Goal: Task Accomplishment & Management: Manage account settings

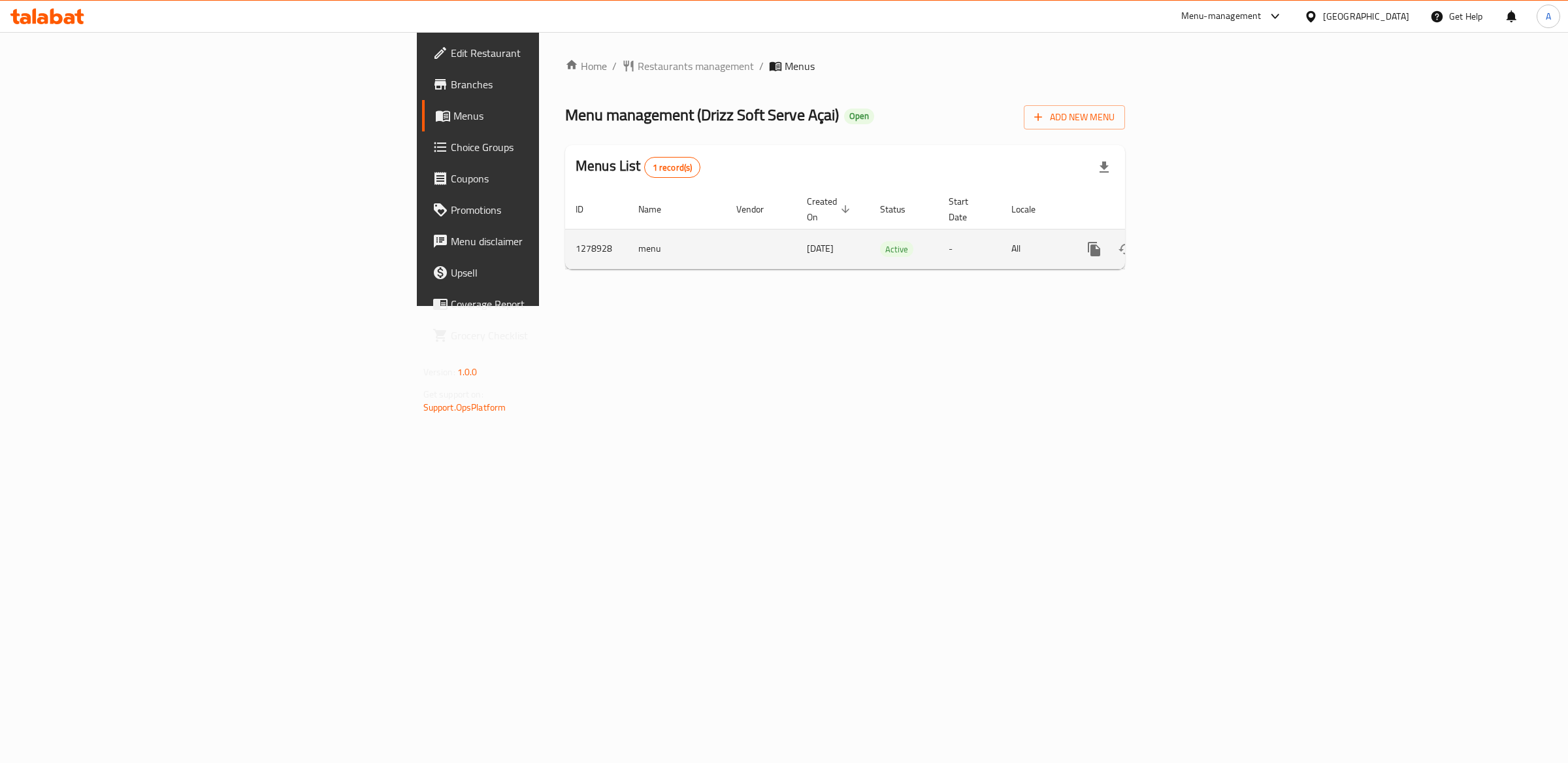
click at [1196, 241] on icon "enhanced table" at bounding box center [1188, 249] width 16 height 16
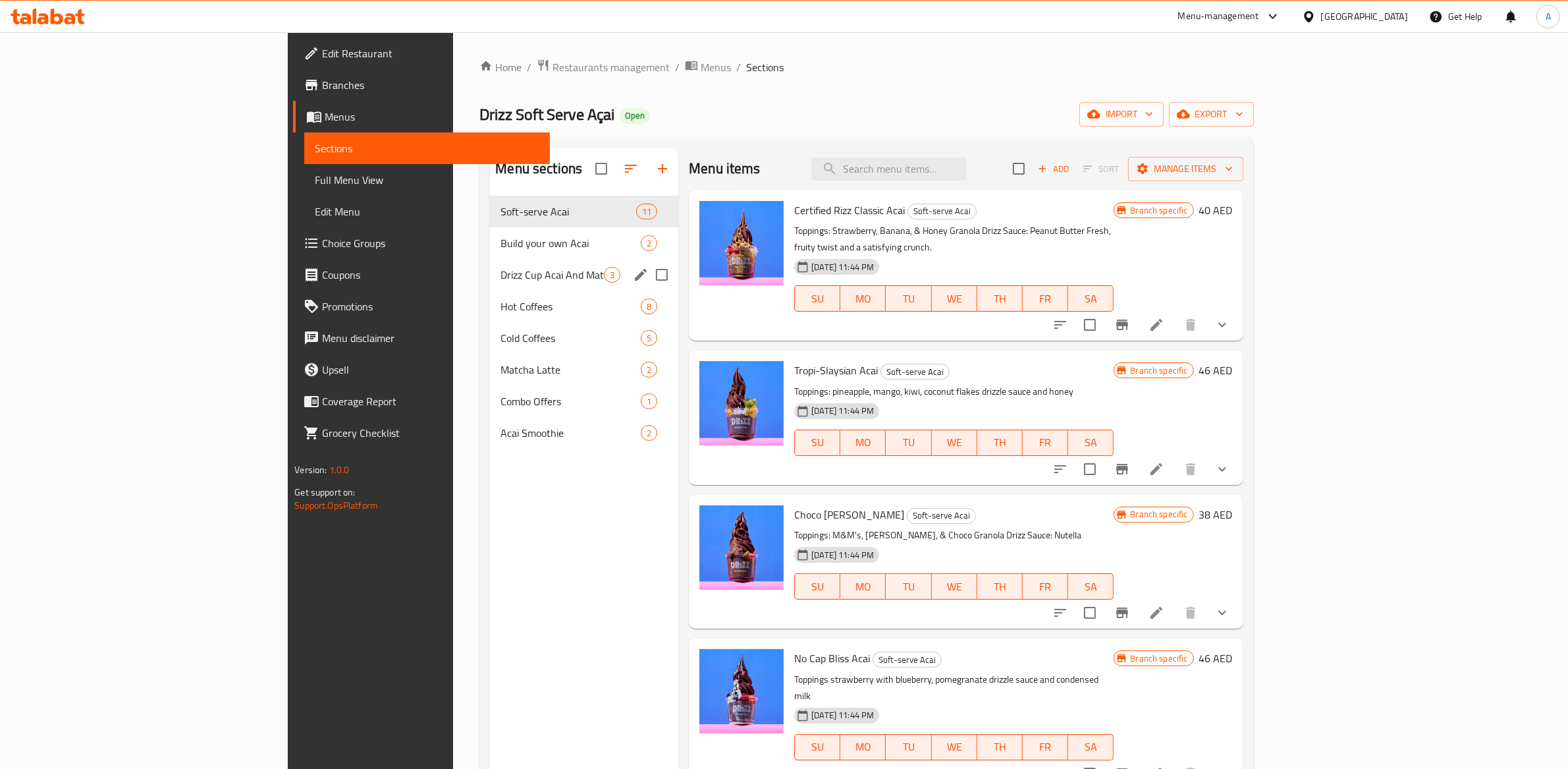
click at [490, 264] on div "Drizz Cup Acai And Matcha Latte Combo 3" at bounding box center [584, 275] width 188 height 32
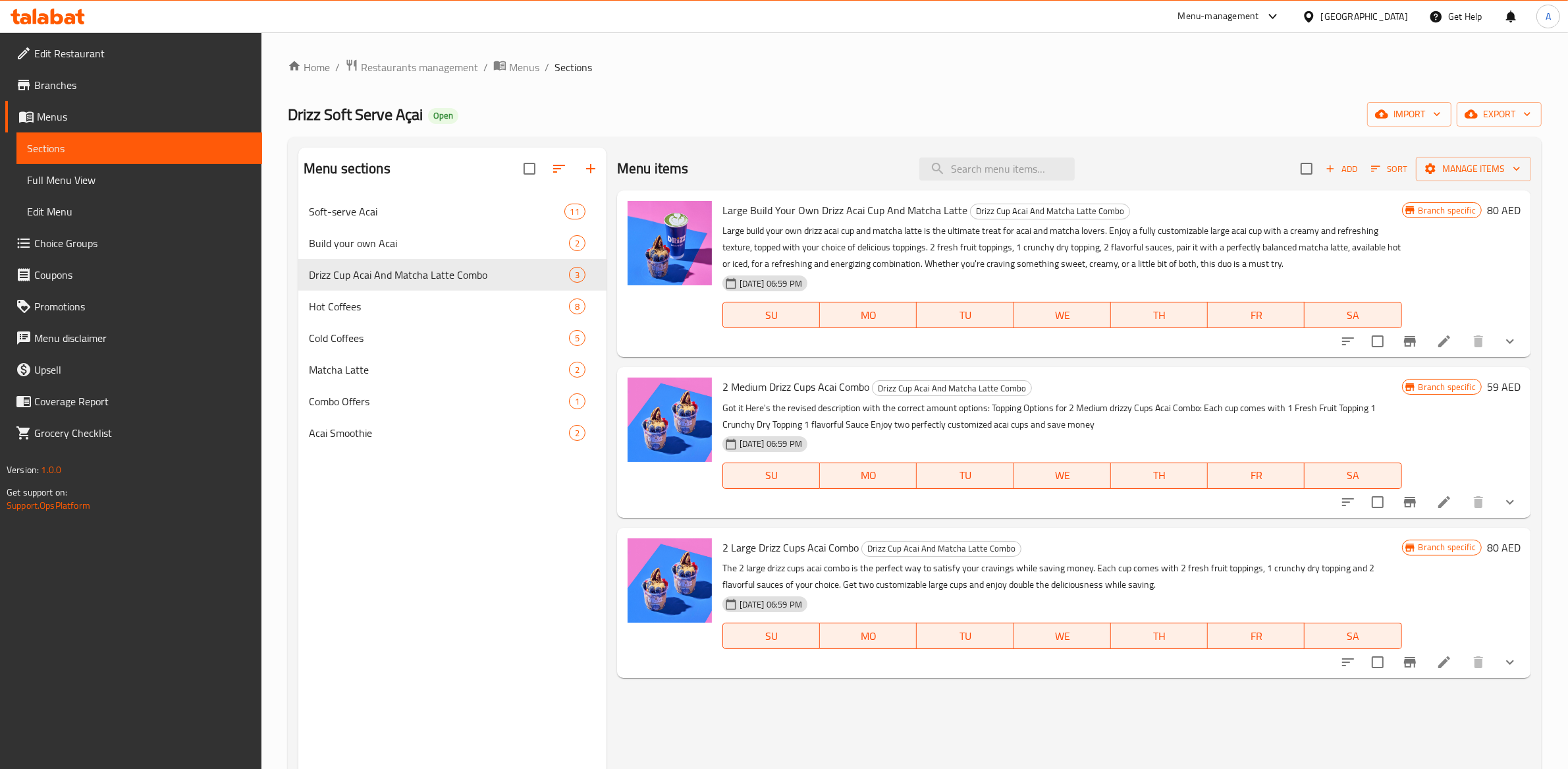
click at [1447, 383] on span "Branch specific" at bounding box center [1446, 387] width 68 height 13
click at [1426, 427] on div "Branch specific 59 AED" at bounding box center [1461, 442] width 118 height 129
click at [1431, 499] on li at bounding box center [1444, 502] width 37 height 24
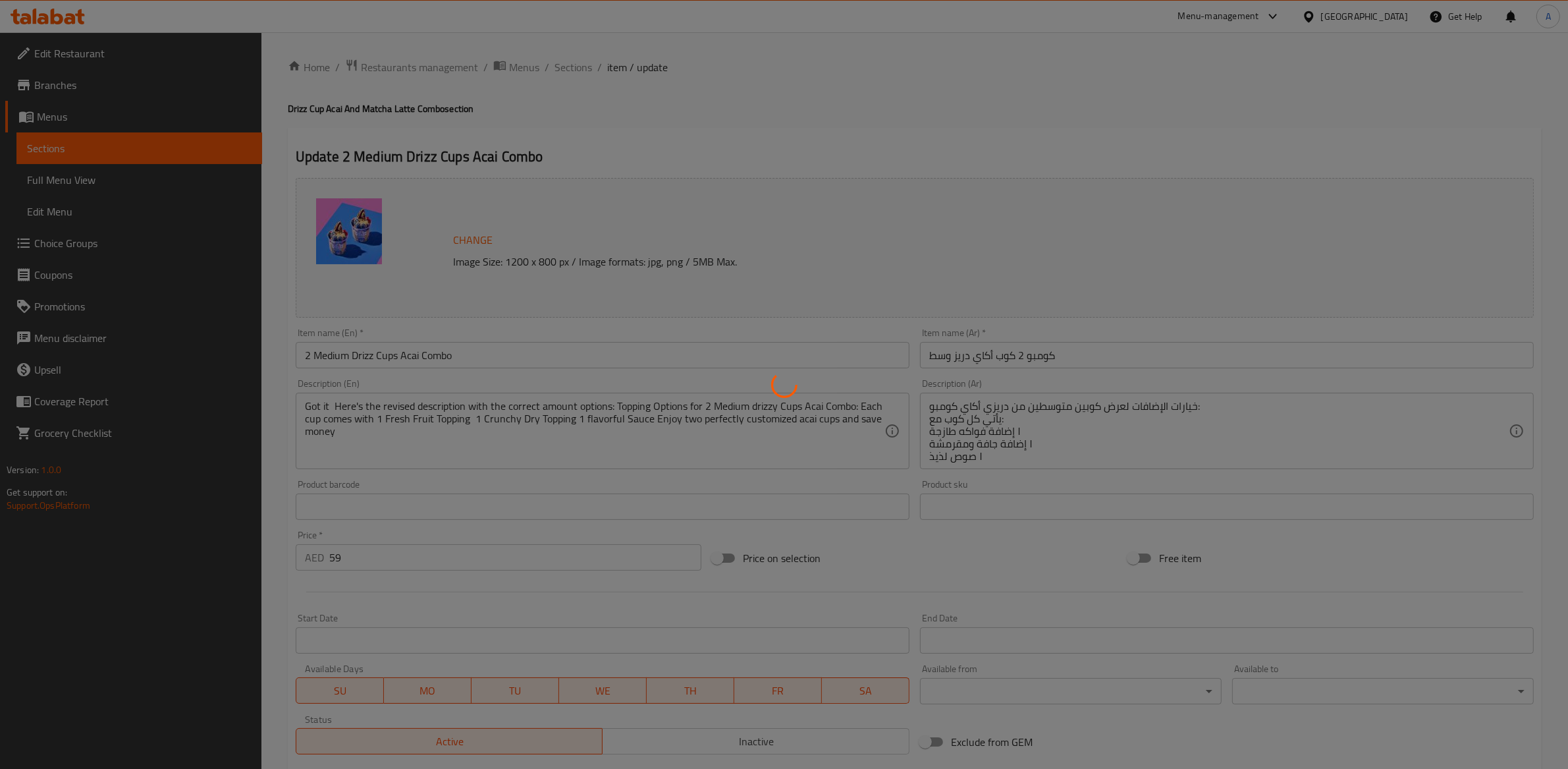
type input "إختيارك من 1 إضافة فاكهة للكوب الأول:"
type input "0"
type input "1"
type input "إختيارك من 1 إضافة جافة للكوب الأول:"
type input "0"
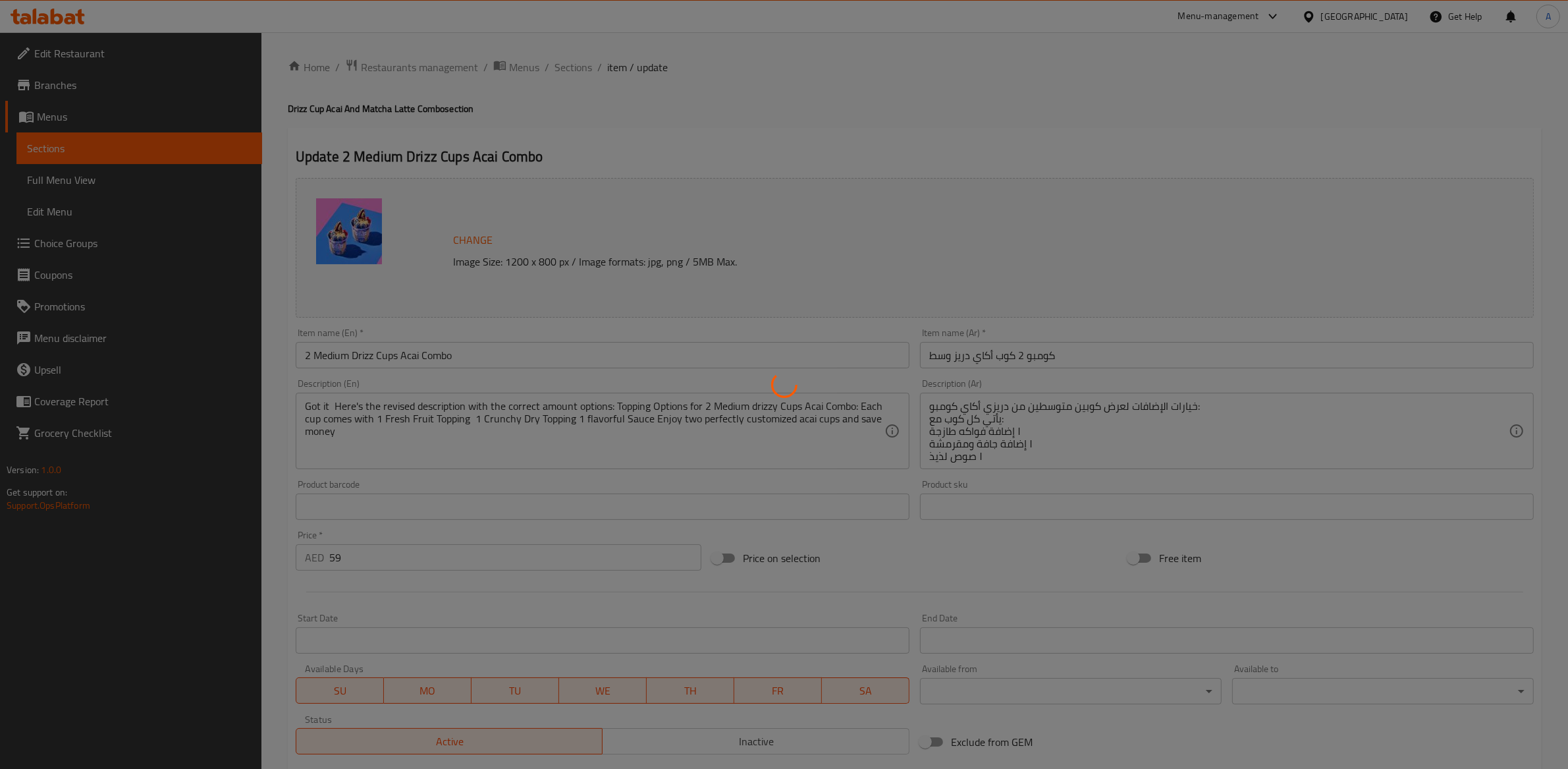
type input "1"
type input "إختيارك من 1 صوص دريز للكوب 1:"
type input "0"
type input "1"
type input "اختيارك من الفواكه الإضافية للكوب 1:"
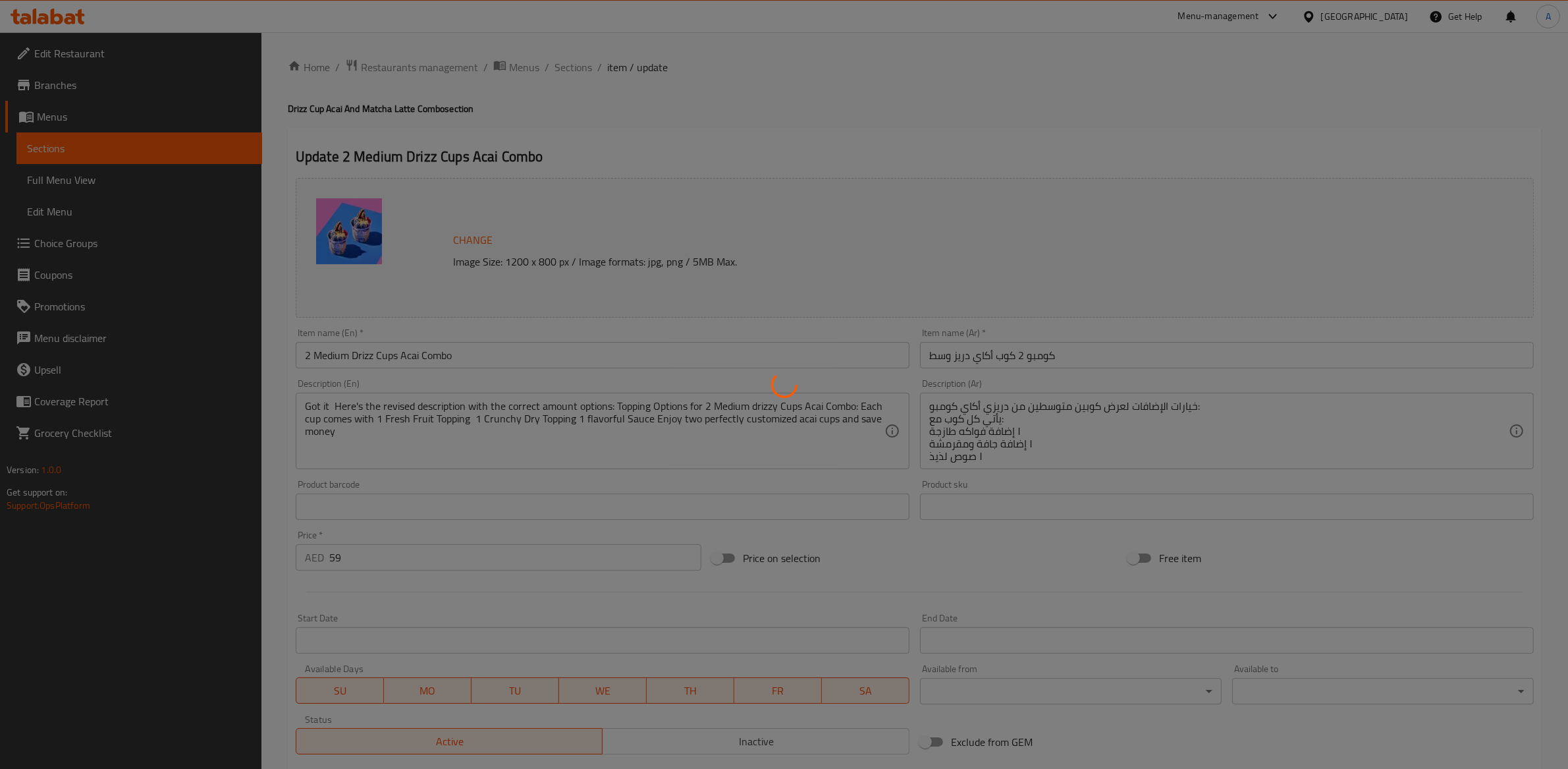
type input "0"
type input "اختيارك من الإضافات الجافة الإضافية للكوب 1:"
type input "0"
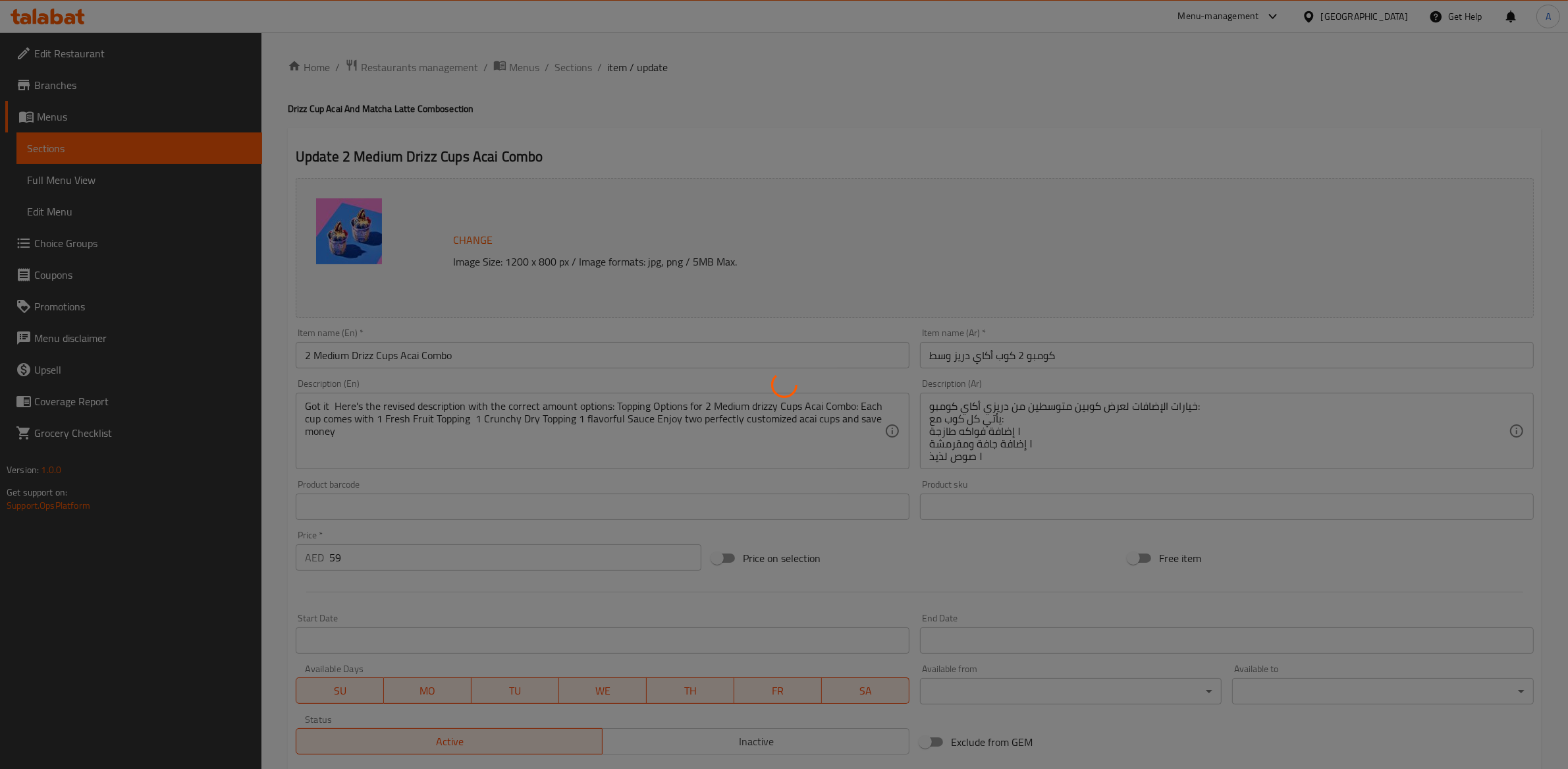
type input "اختيارك من الصوصات الإضافية للكوب 1::.."
type input "0"
type input "إختيارك من 1 إضافة فاكهة للكوب الثاني:"
type input "0"
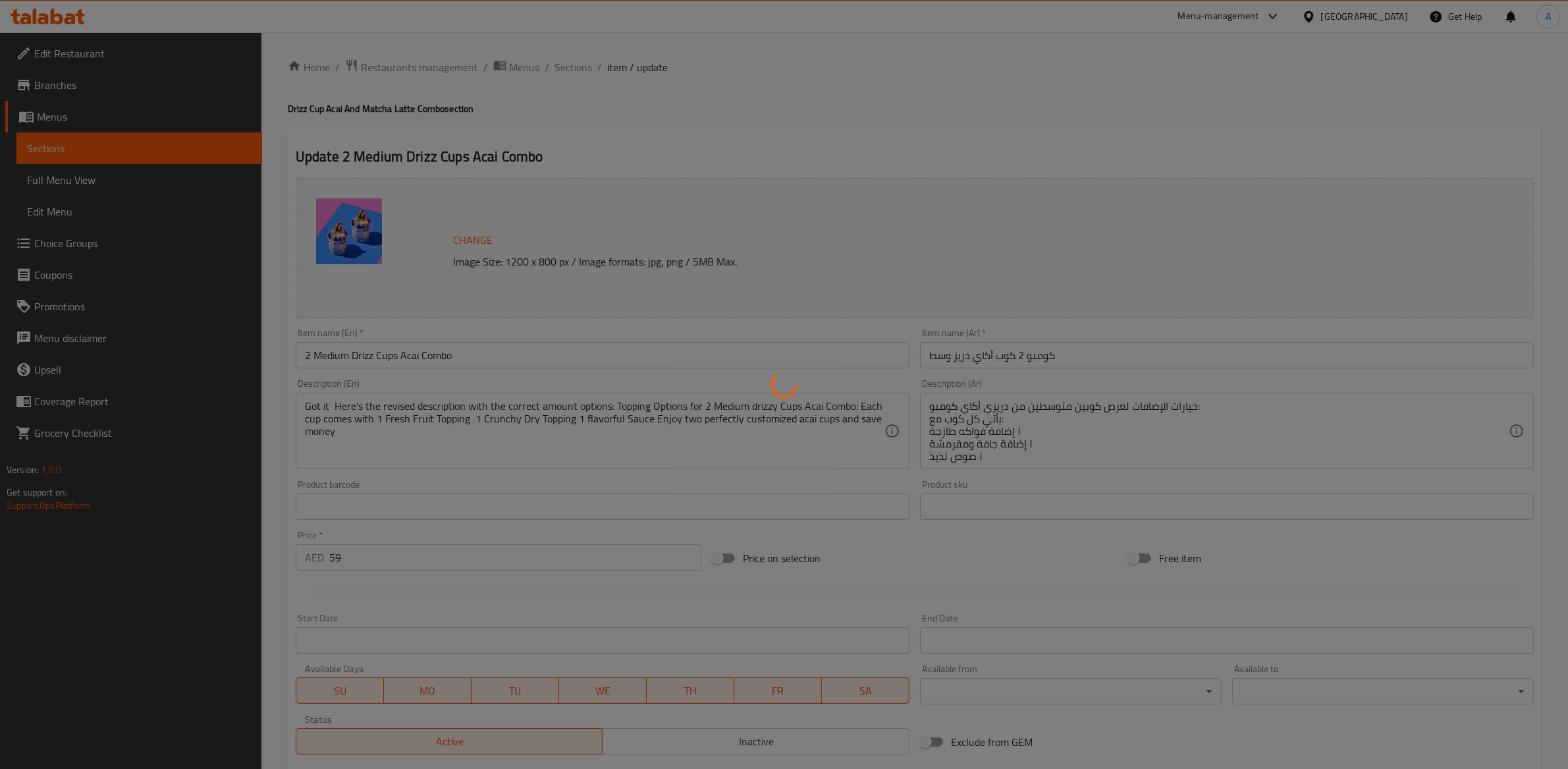
type input "1"
type input "إختيارك من 1 إضافة جافة للكوب الثاني:"
type input "1"
type input "اختيارك من الفواكه الإضافية للكوب 2:"
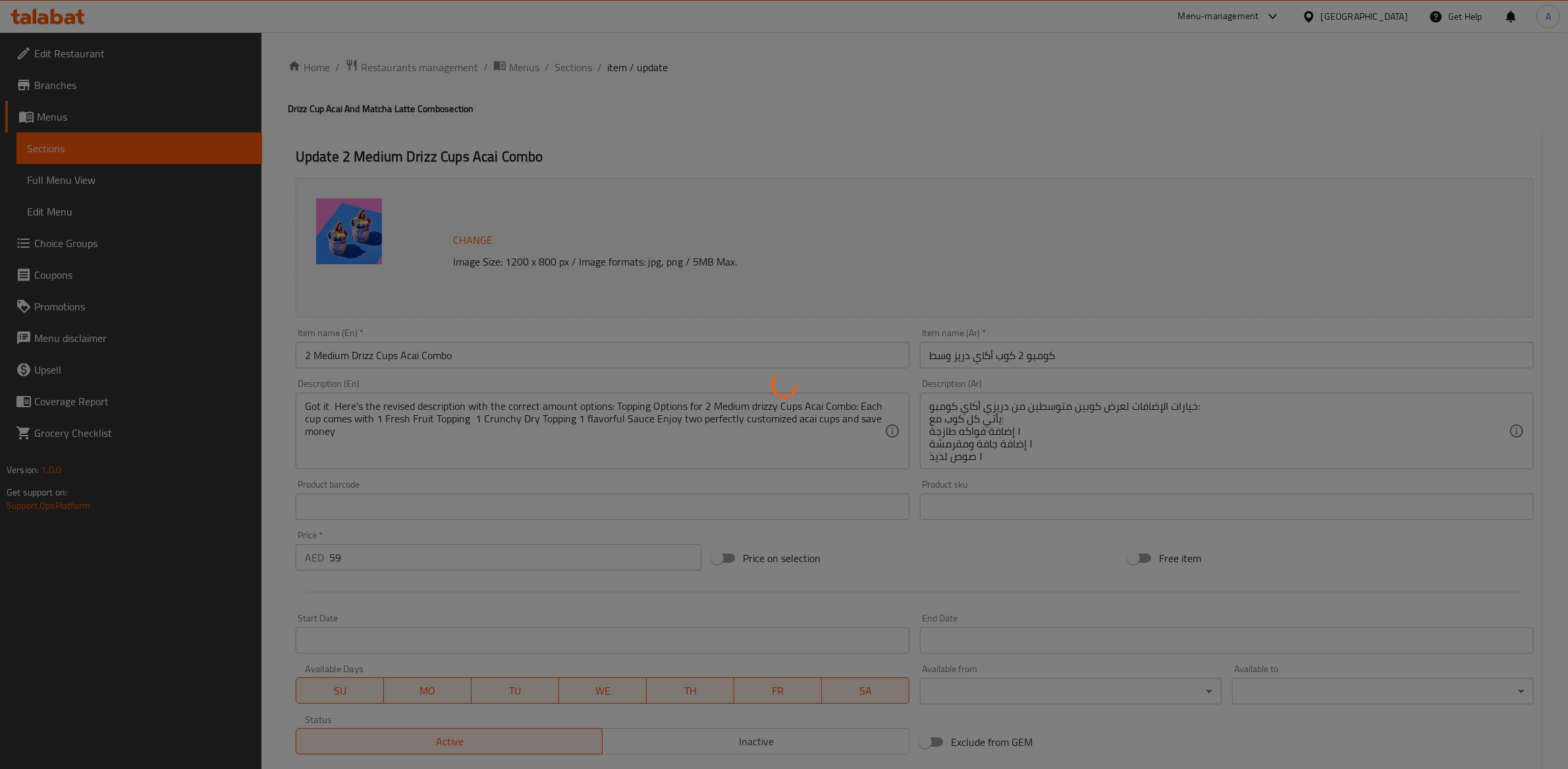
type input "0"
type input "اختيارك من الإضافات الجافة الإضافية للكوب 2:"
type input "0"
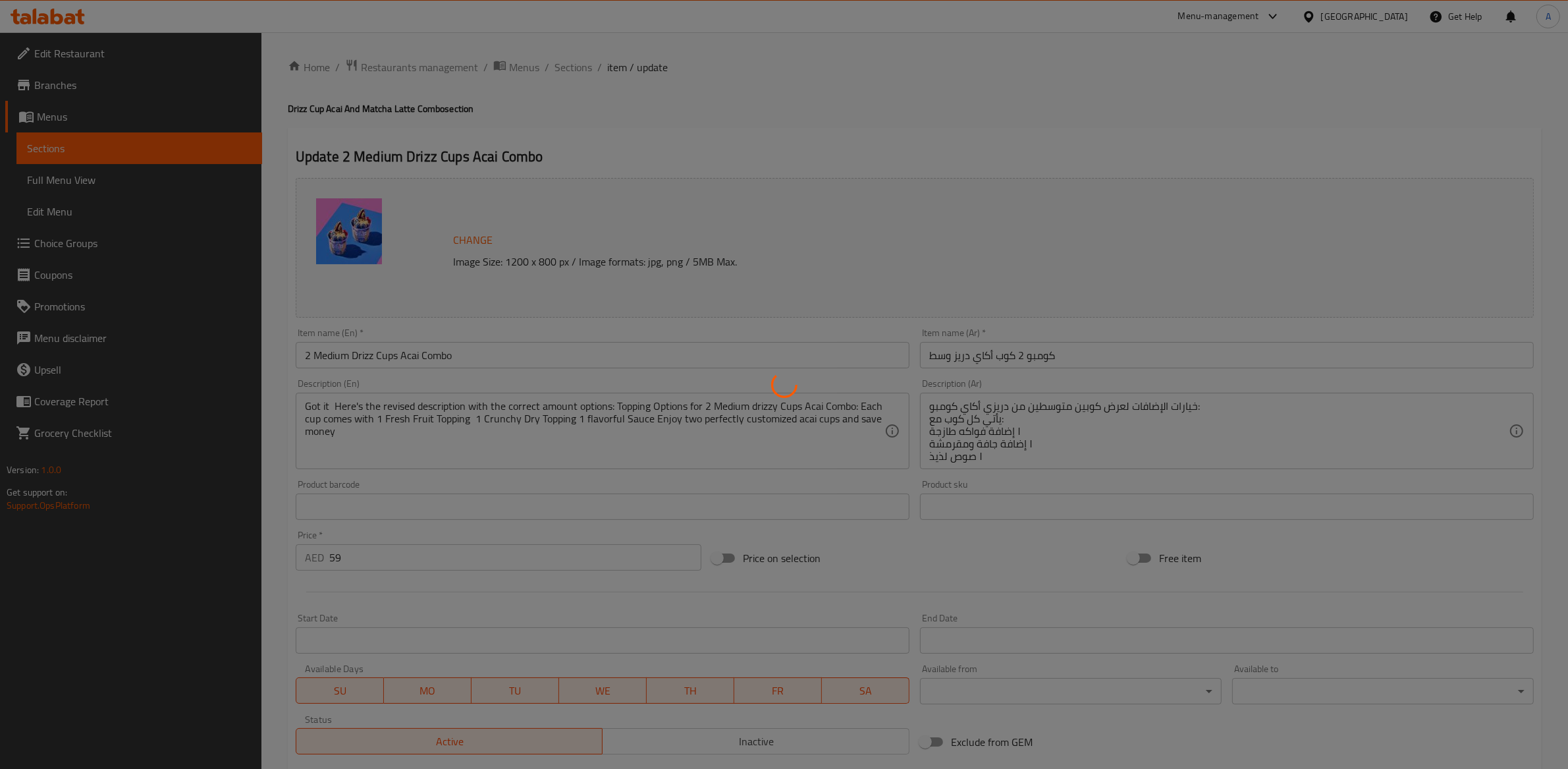
type input "اختيارك من الصوصات الإضافية للكوب 2:"
type input "0"
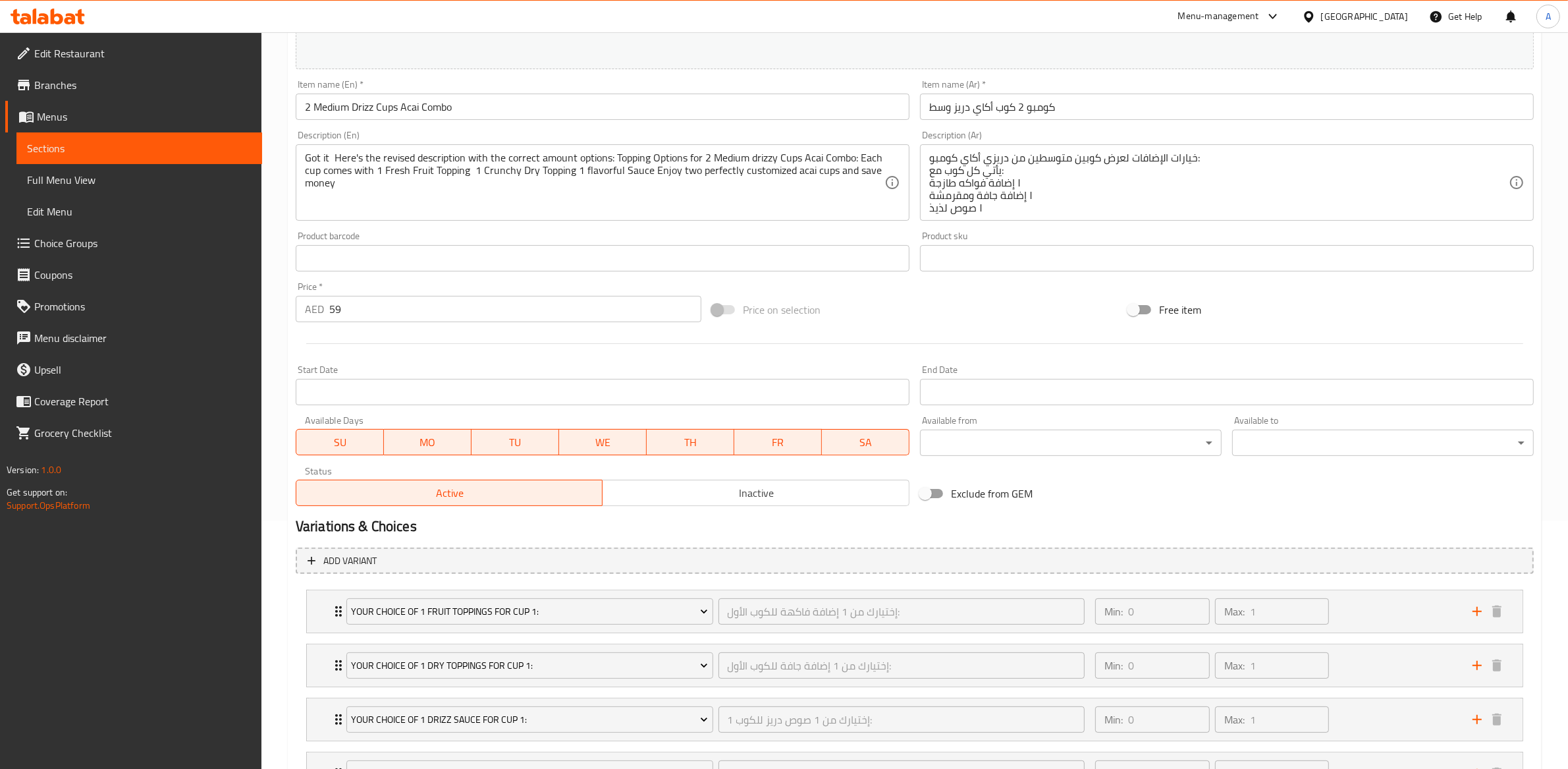
scroll to position [189, 0]
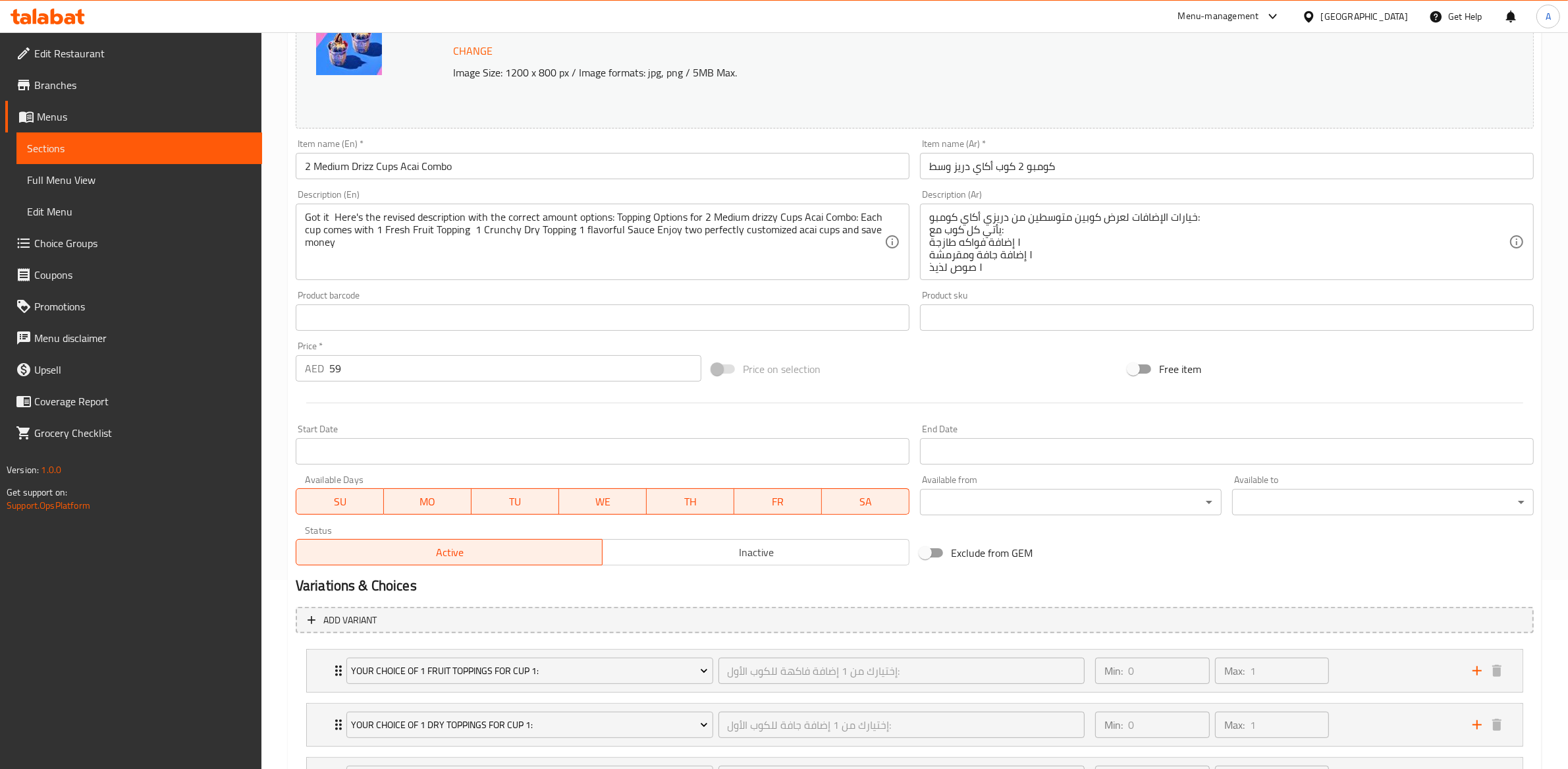
click at [503, 160] on input "2 Medium Drizz Cups Acai Combo" at bounding box center [602, 165] width 614 height 26
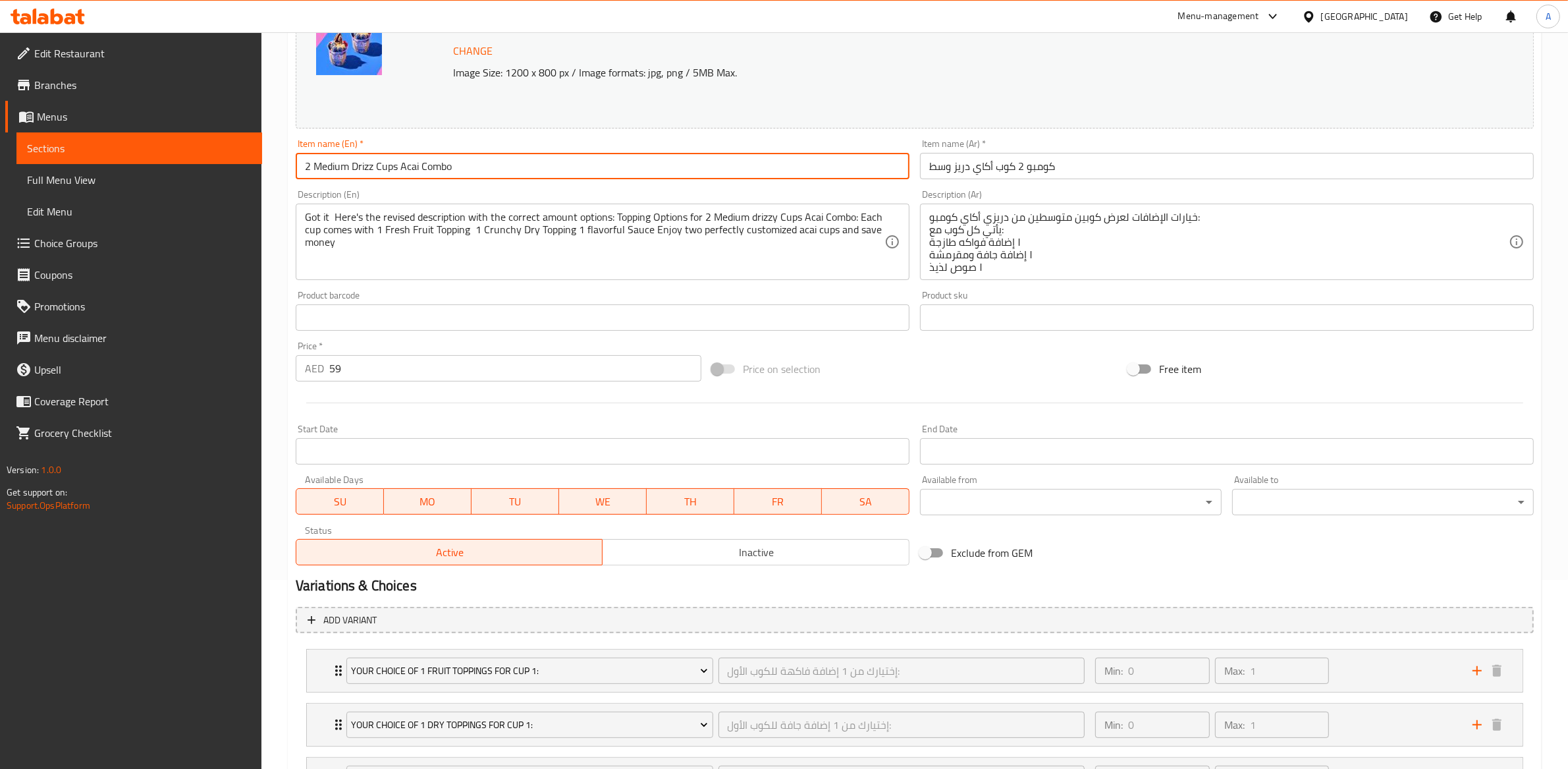
click at [503, 160] on input "2 Medium Drizz Cups Acai Combo" at bounding box center [602, 165] width 614 height 26
